Goal: Task Accomplishment & Management: Manage account settings

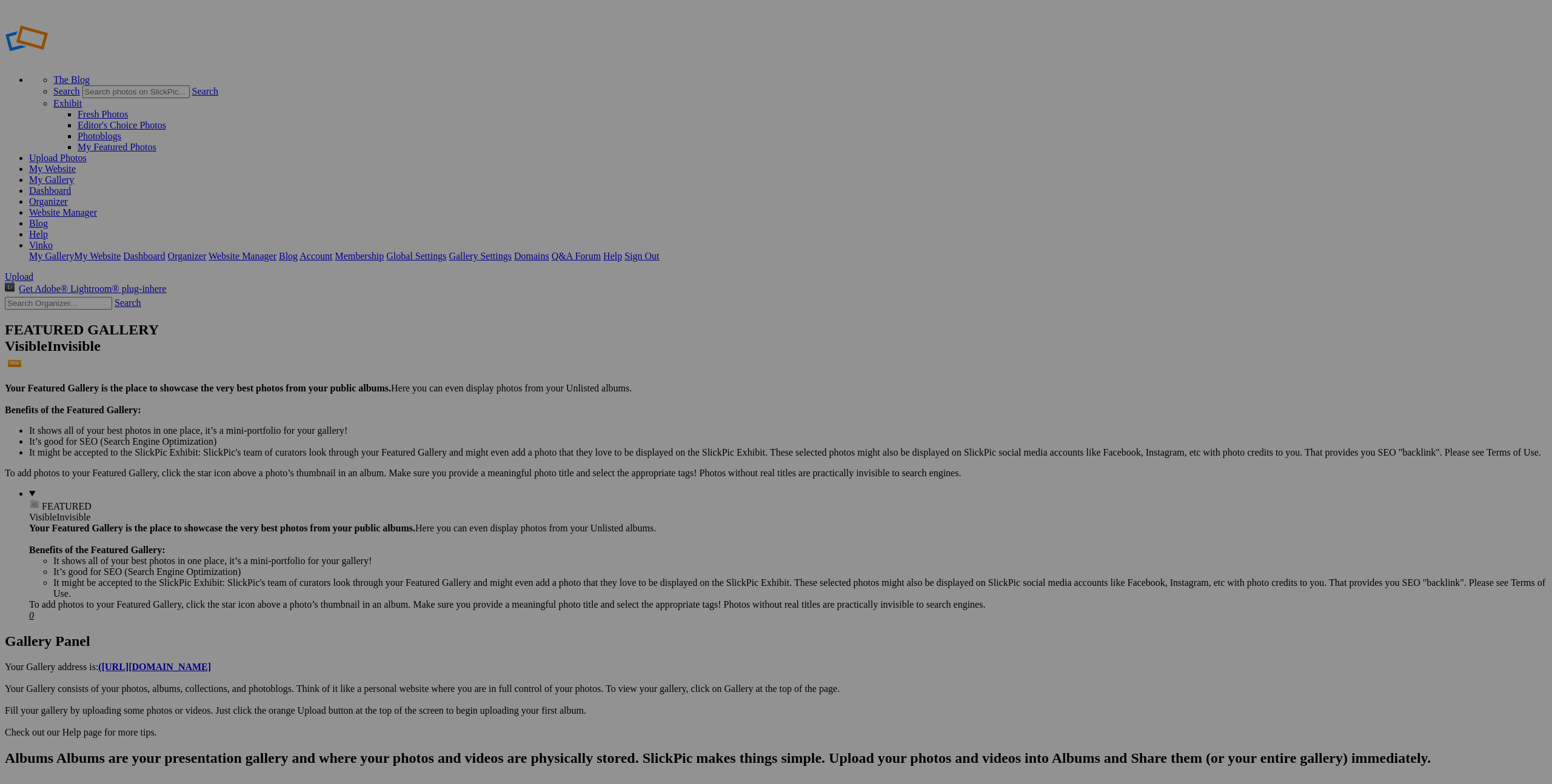
scroll to position [1, 0]
click at [665, 437] on span "Yes" at bounding box center [658, 439] width 14 height 10
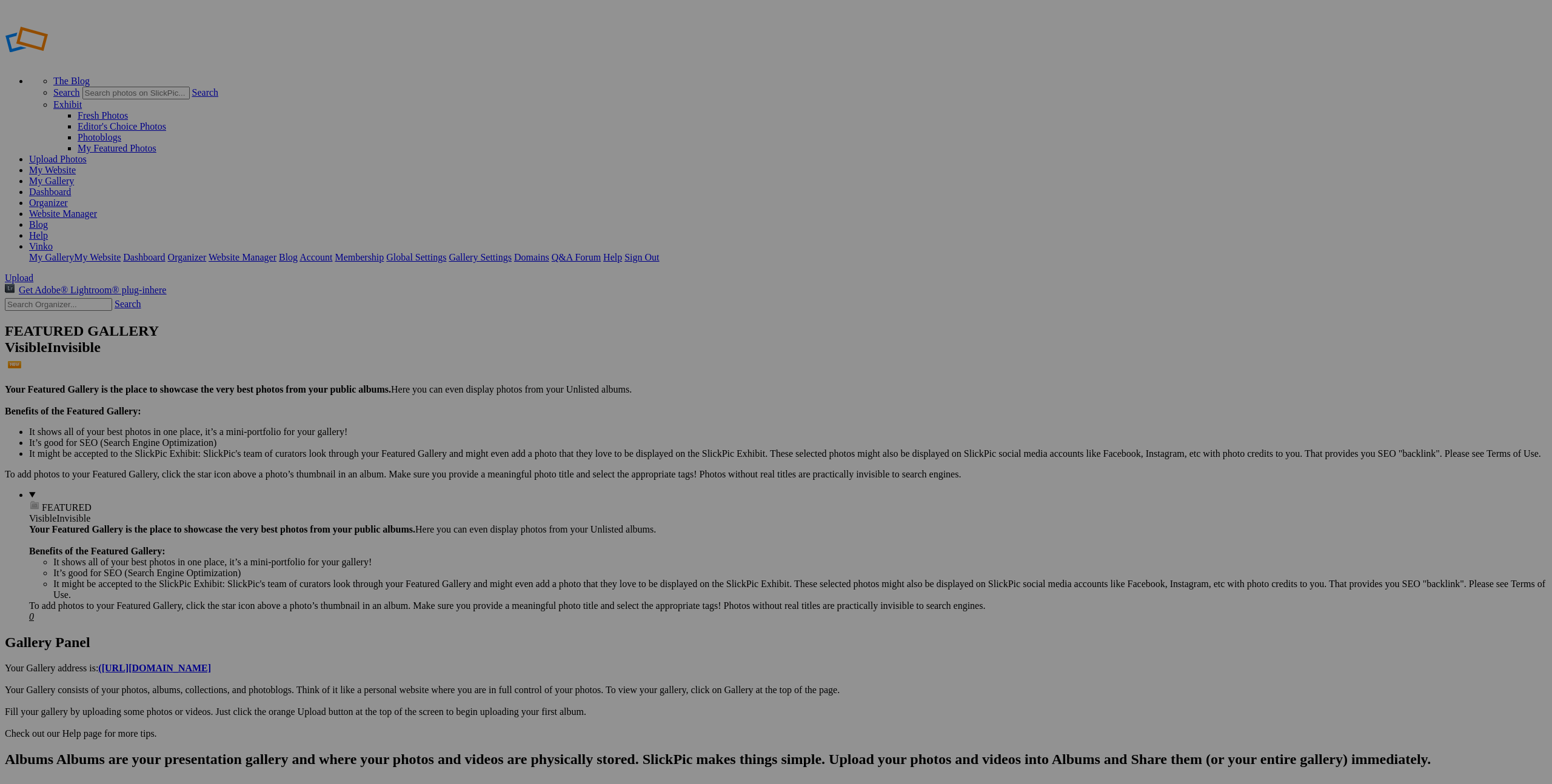
click at [665, 439] on span "Yes" at bounding box center [658, 439] width 14 height 10
click at [665, 436] on link "Yes" at bounding box center [658, 439] width 14 height 10
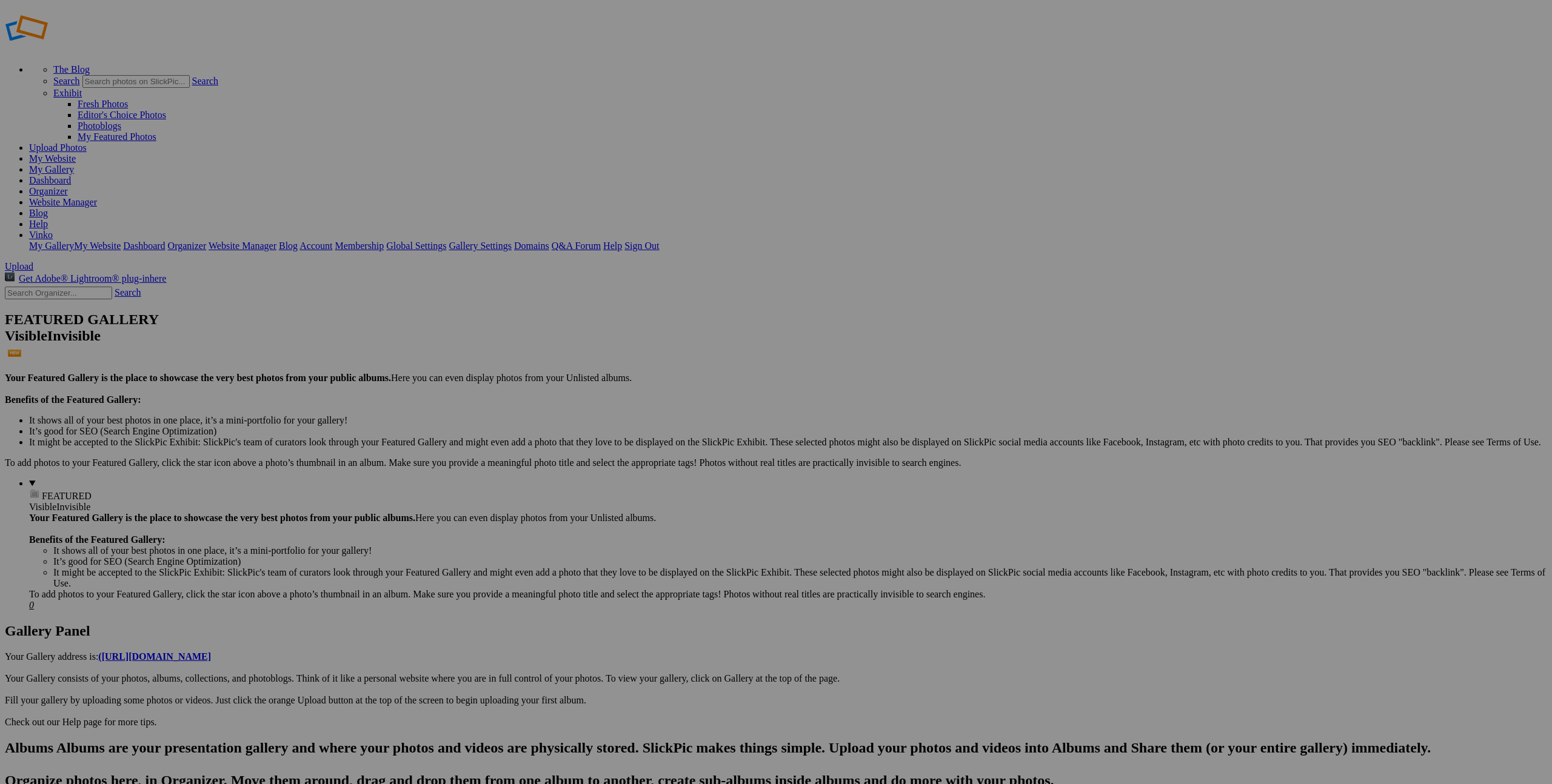
scroll to position [11, 0]
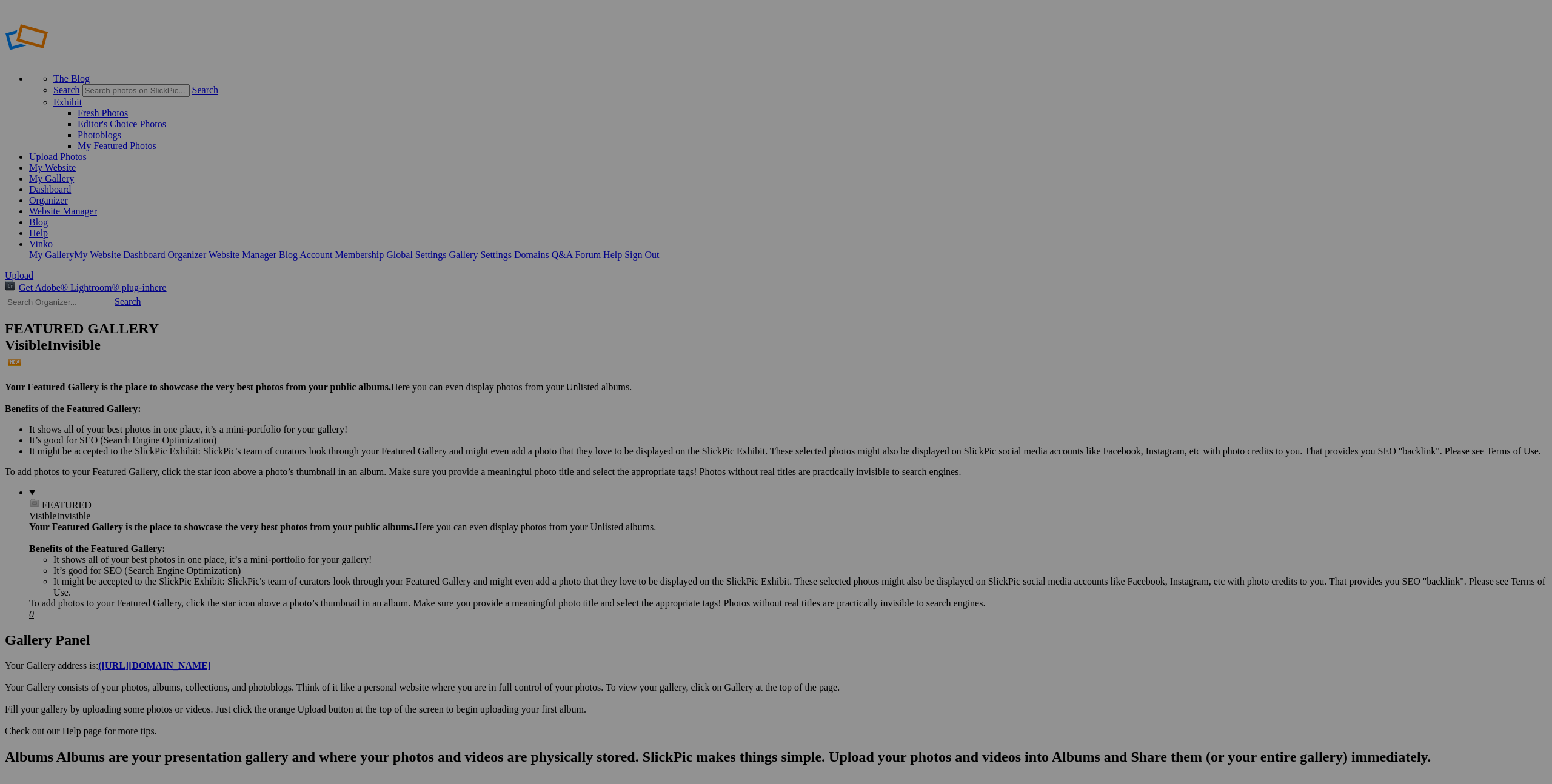
click at [665, 436] on span "Yes" at bounding box center [658, 439] width 14 height 10
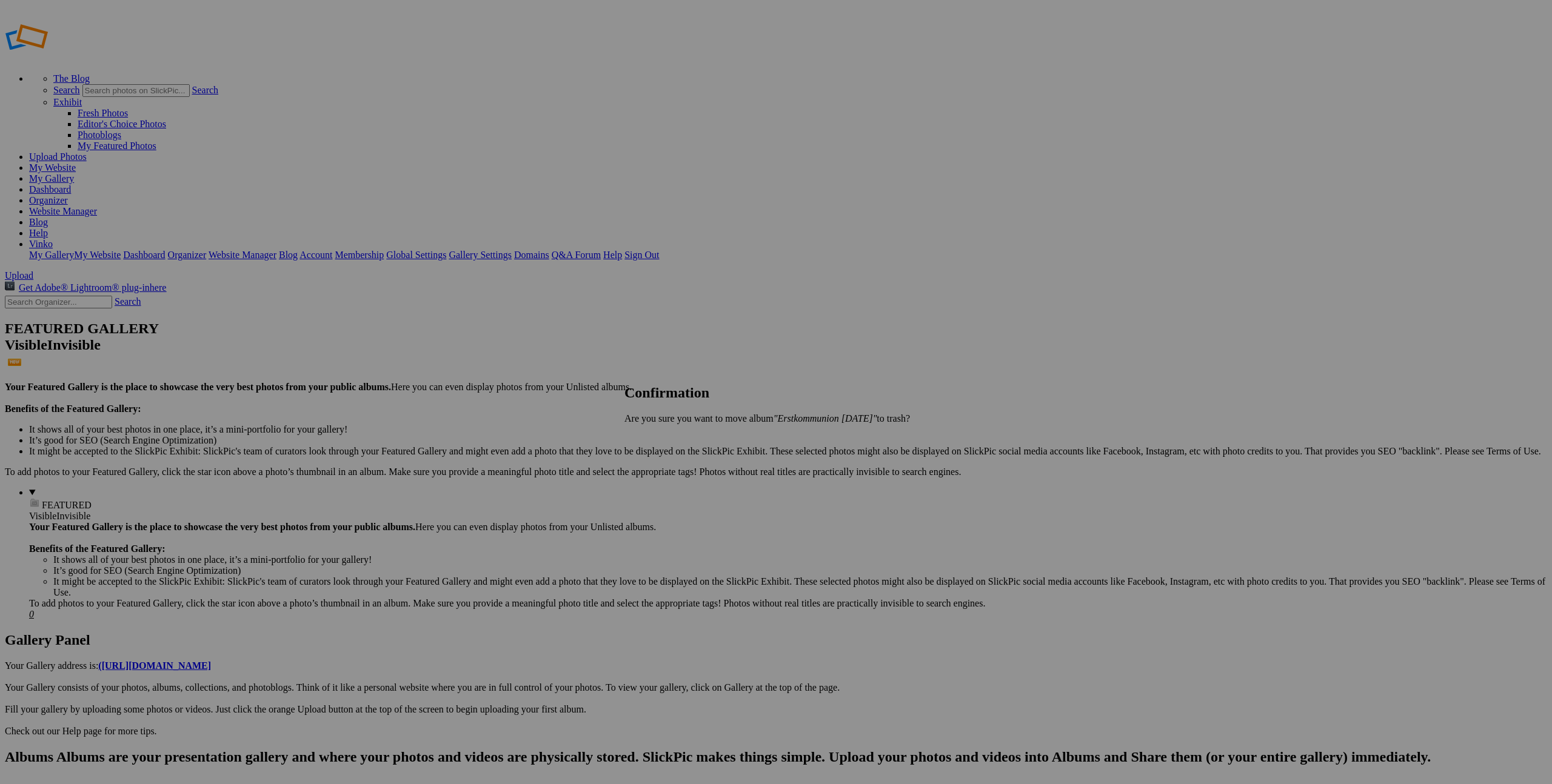
click at [665, 435] on span "Yes" at bounding box center [658, 439] width 14 height 10
click at [665, 434] on span "Yes" at bounding box center [658, 439] width 14 height 10
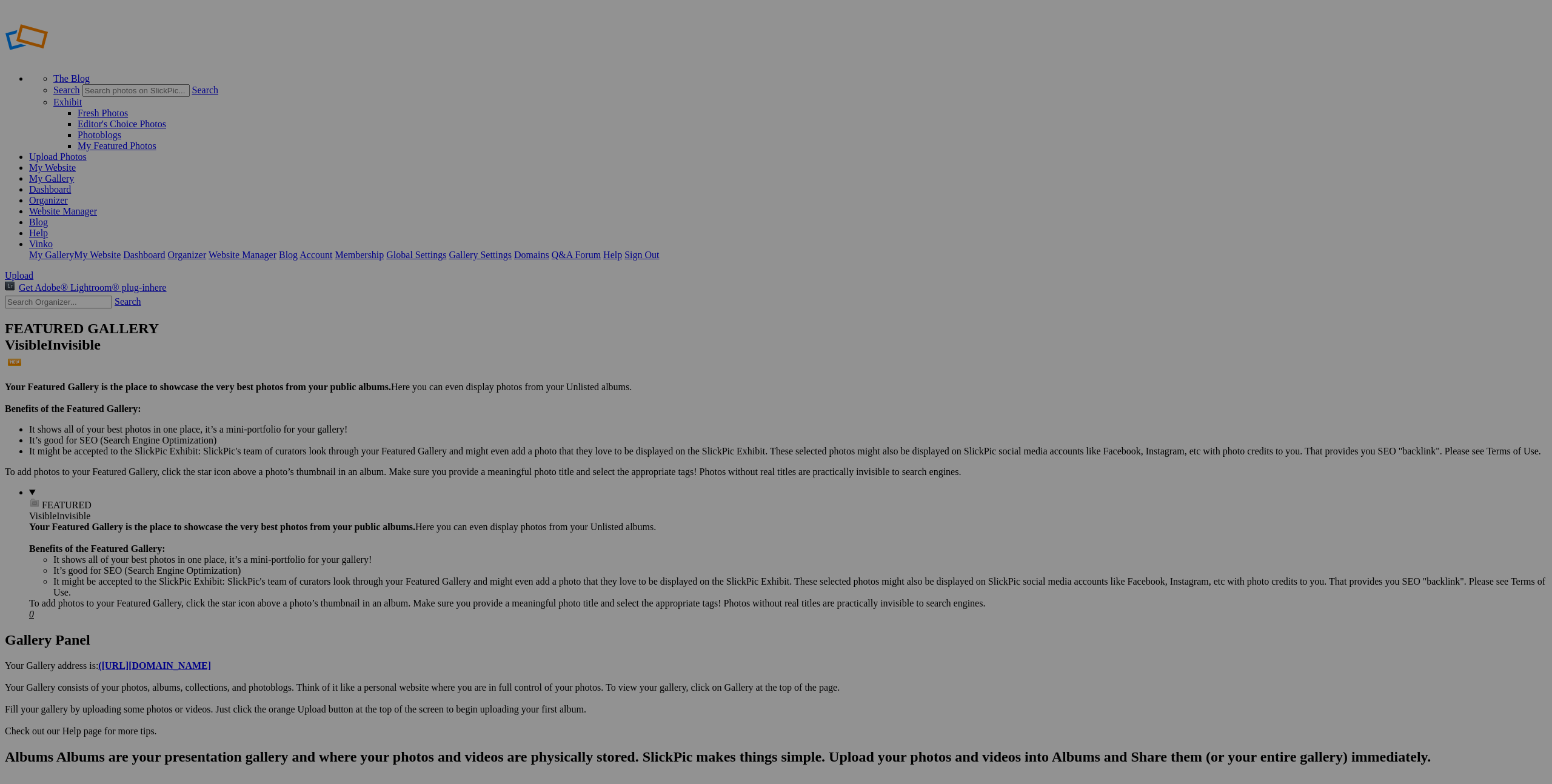
click at [665, 444] on span "Yes" at bounding box center [658, 450] width 14 height 10
click at [665, 444] on link "Yes" at bounding box center [658, 450] width 14 height 10
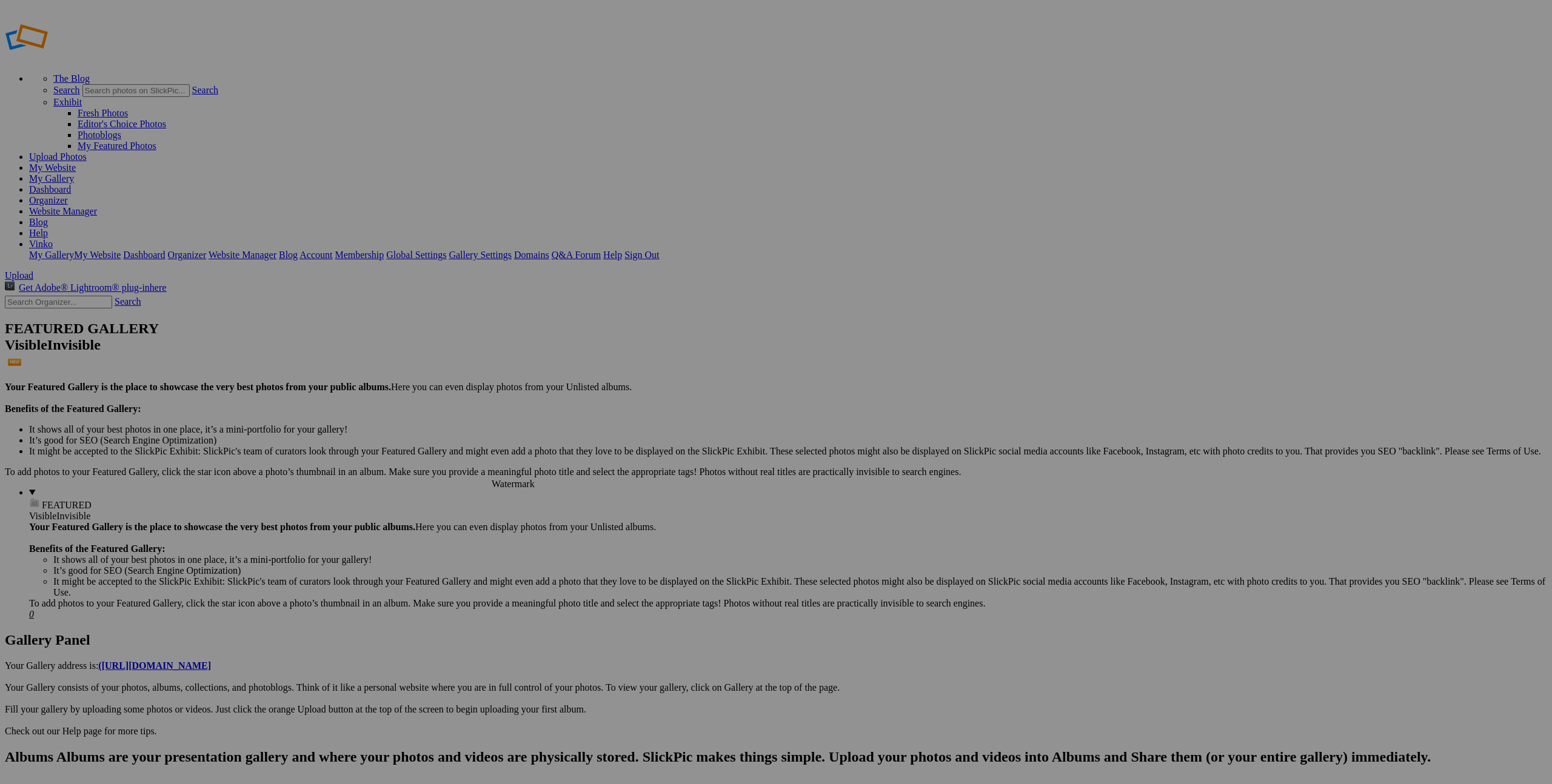
scroll to position [3, 0]
click at [665, 436] on span "Yes" at bounding box center [658, 439] width 14 height 10
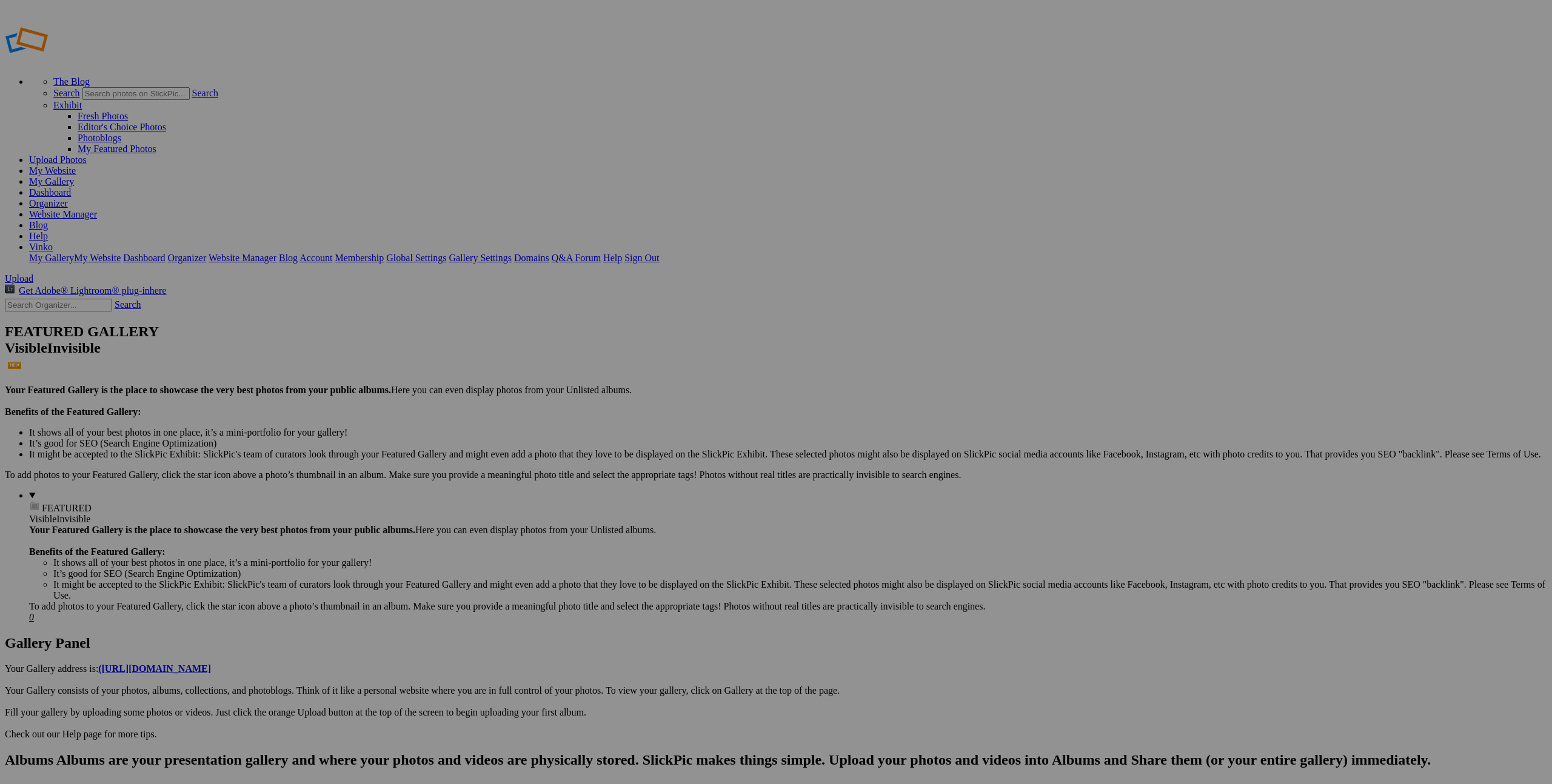
click at [665, 436] on span "Yes" at bounding box center [658, 439] width 14 height 10
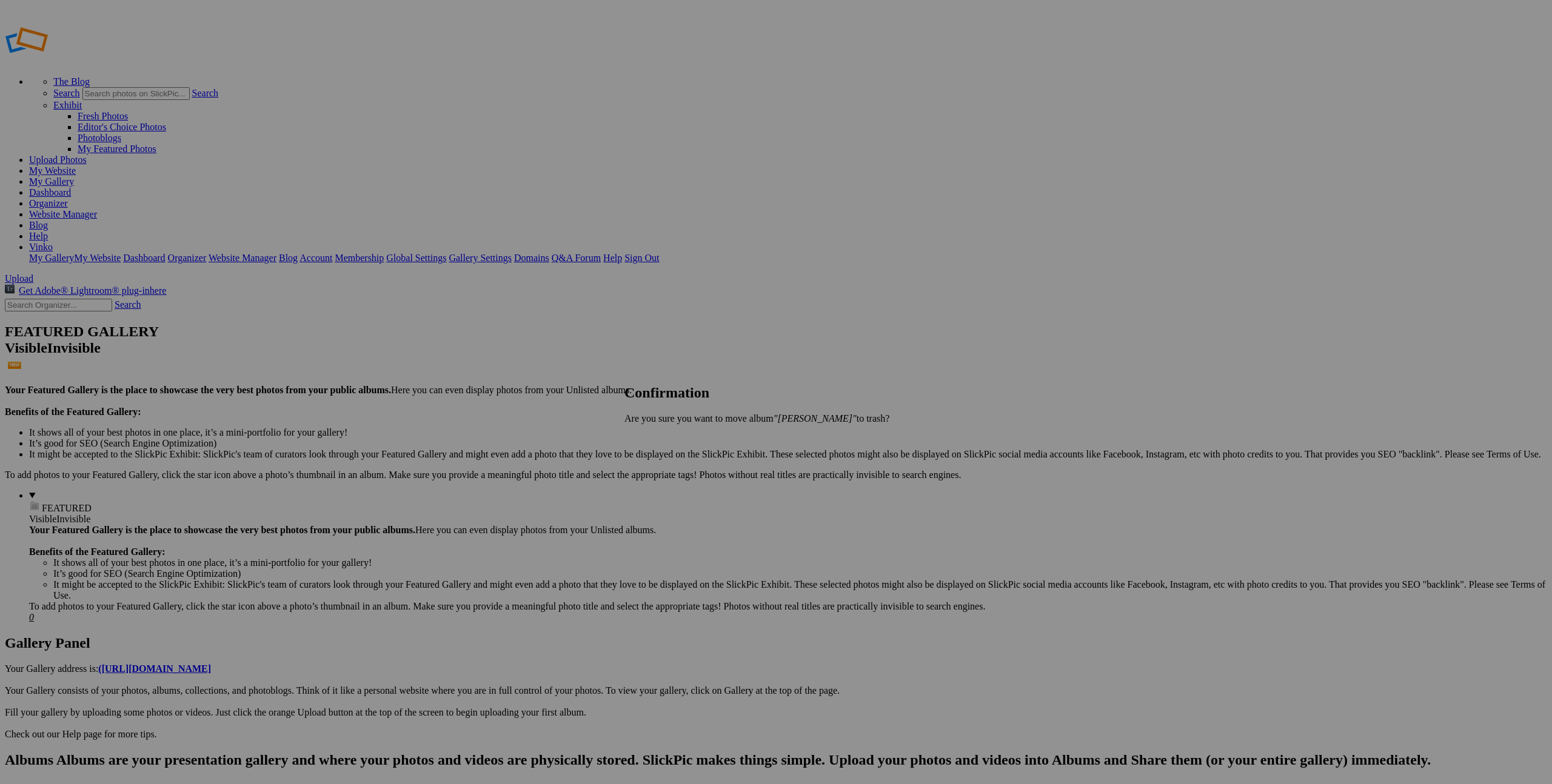
click at [665, 439] on link "Yes" at bounding box center [658, 439] width 14 height 10
click at [665, 440] on link "Yes" at bounding box center [658, 439] width 14 height 10
